Goal: Task Accomplishment & Management: Manage account settings

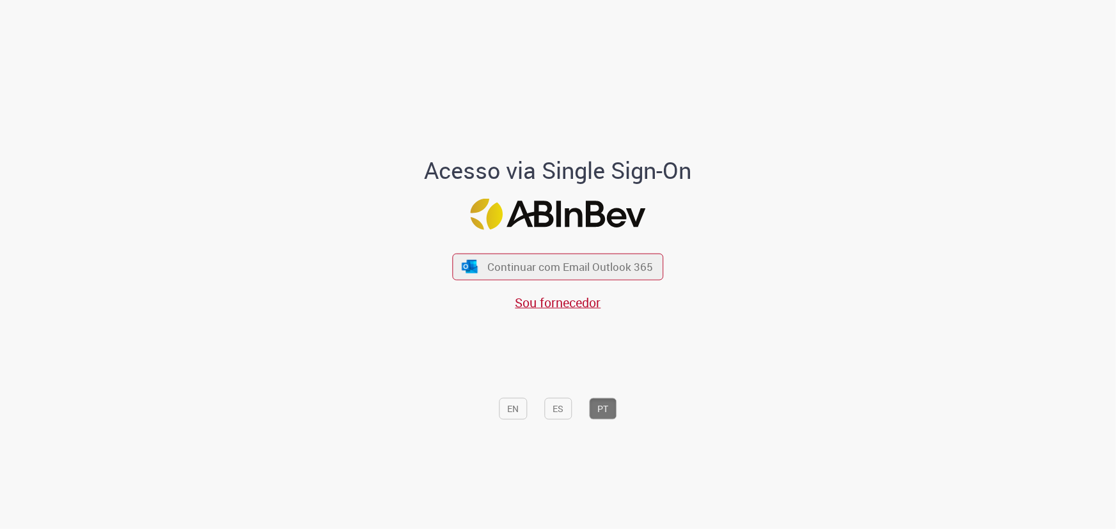
click at [549, 268] on span "Continuar com Email Outlook 365" at bounding box center [570, 267] width 166 height 15
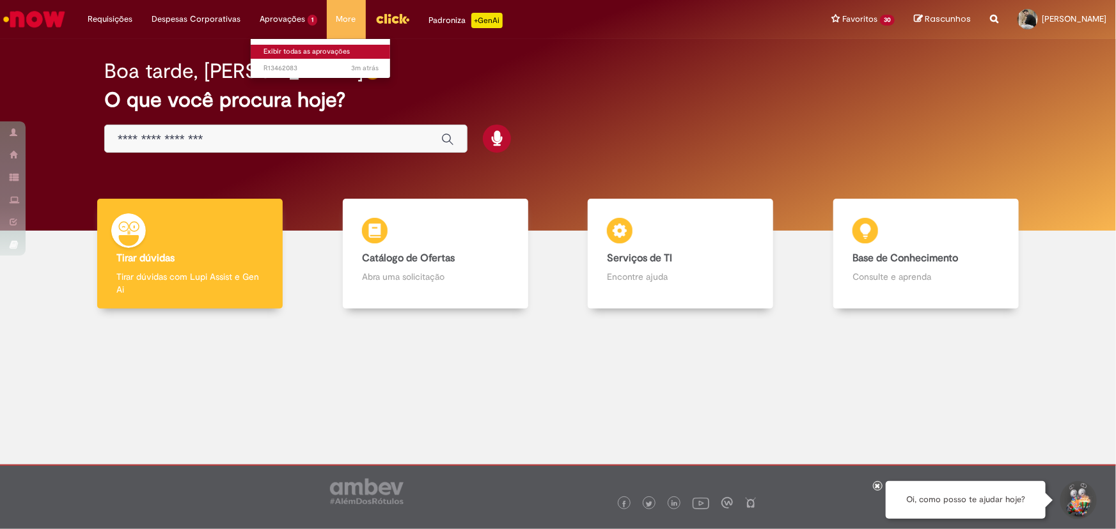
click at [276, 51] on link "Exibir todas as aprovações" at bounding box center [321, 52] width 141 height 14
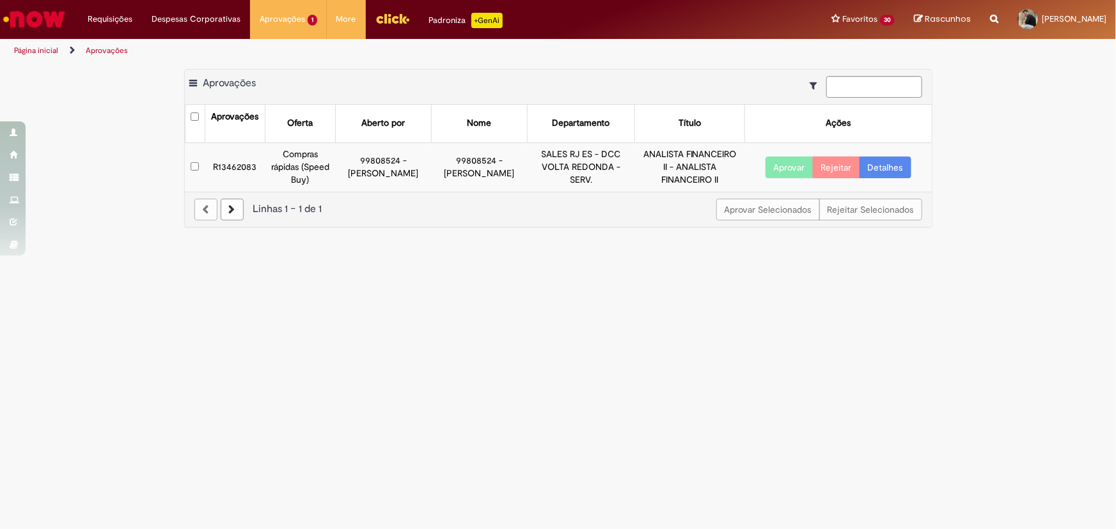
click at [795, 170] on button "Aprovar" at bounding box center [789, 168] width 48 height 22
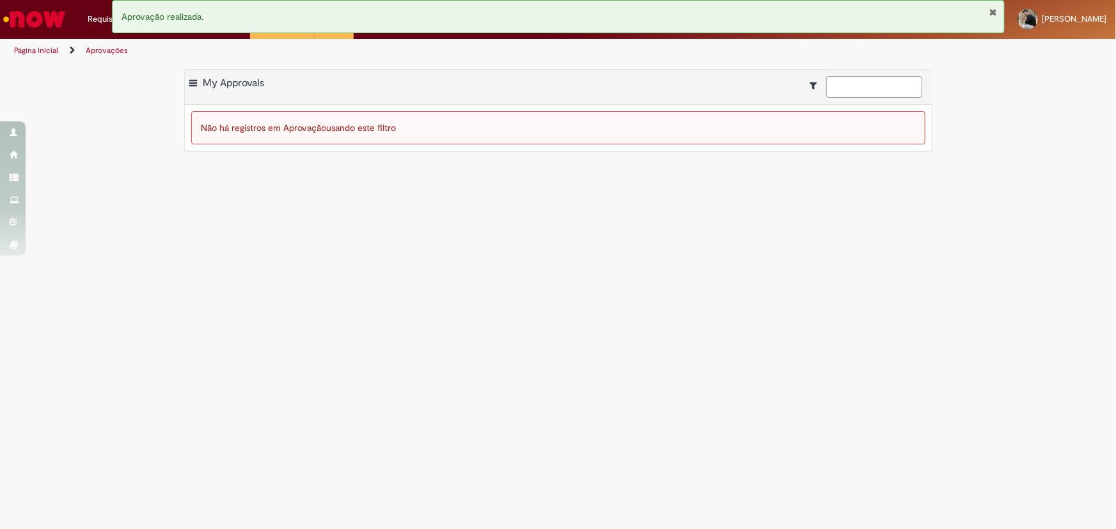
click at [381, 354] on main "Aprovações Exportar como PDF Exportar como Excel Exportar como CSV My Approvals…" at bounding box center [558, 296] width 1116 height 467
click at [993, 12] on button "Fechar Notificação" at bounding box center [993, 12] width 8 height 10
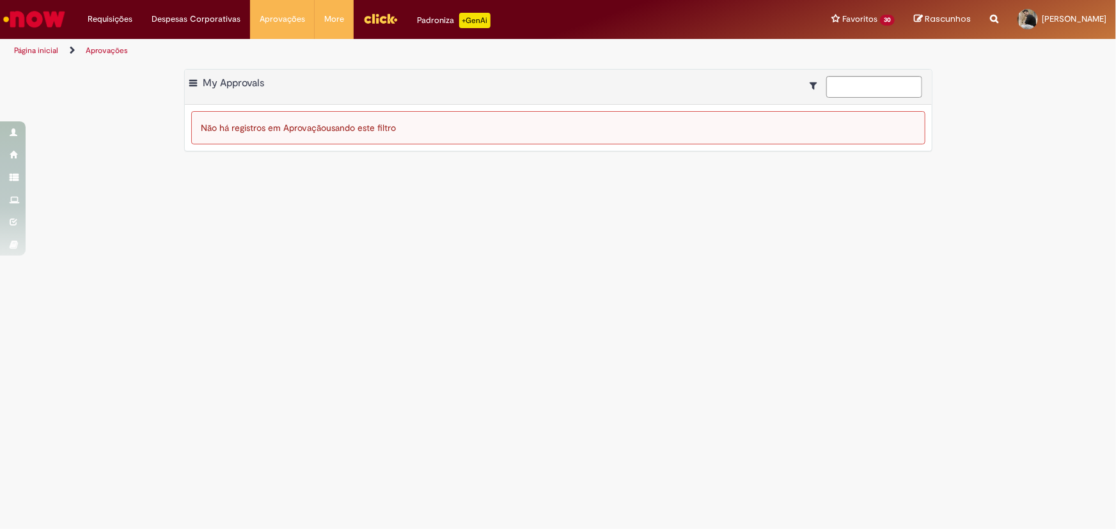
click at [377, 19] on img "Menu Cabeçalho" at bounding box center [380, 18] width 35 height 19
